Goal: Transaction & Acquisition: Purchase product/service

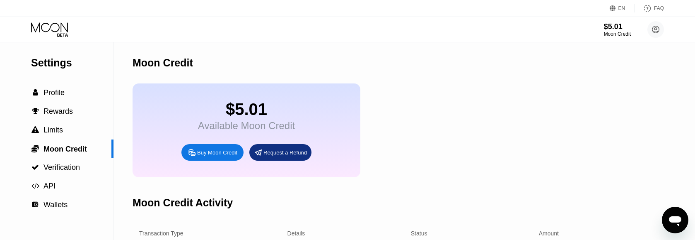
click at [208, 156] on div "Buy Moon Credit" at bounding box center [217, 152] width 40 height 7
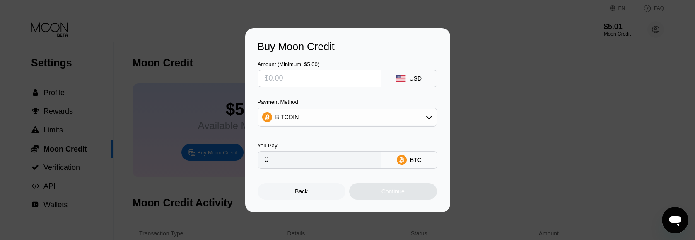
click at [272, 80] on input "text" at bounding box center [320, 78] width 110 height 17
click at [297, 76] on input "text" at bounding box center [320, 78] width 110 height 17
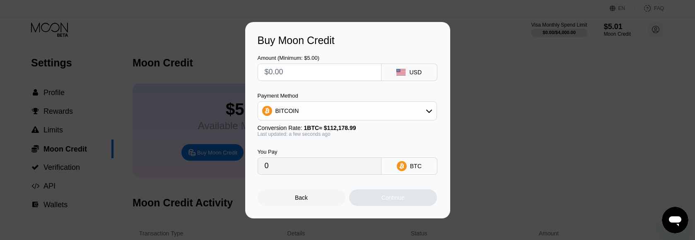
type input "$1"
type input "0.00000892"
type input "$10"
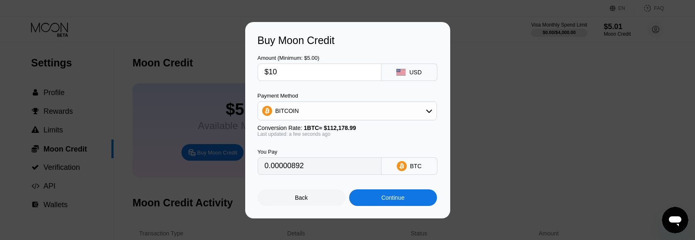
type input "0.00008915"
type input "$10"
click at [353, 201] on div "Continue" at bounding box center [393, 197] width 88 height 17
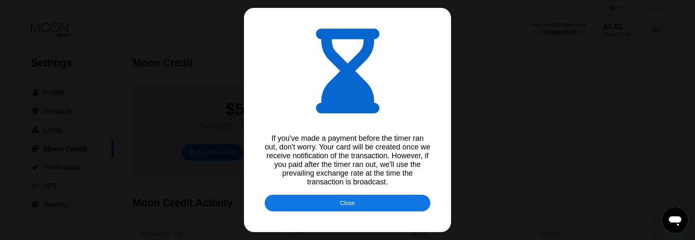
type input "0.00008907"
drag, startPoint x: 321, startPoint y: 210, endPoint x: 380, endPoint y: 207, distance: 59.8
click at [321, 210] on div "Close" at bounding box center [348, 202] width 166 height 17
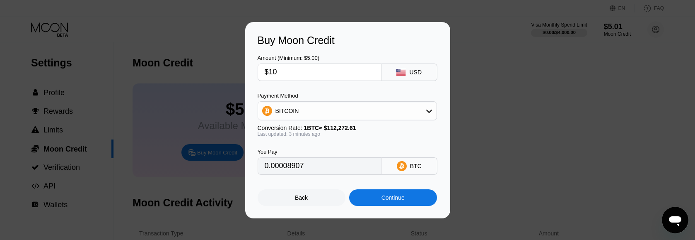
drag, startPoint x: 312, startPoint y: 203, endPoint x: 322, endPoint y: 203, distance: 10.4
click at [312, 203] on div "Back" at bounding box center [302, 197] width 88 height 17
